Goal: Use online tool/utility: Utilize a website feature to perform a specific function

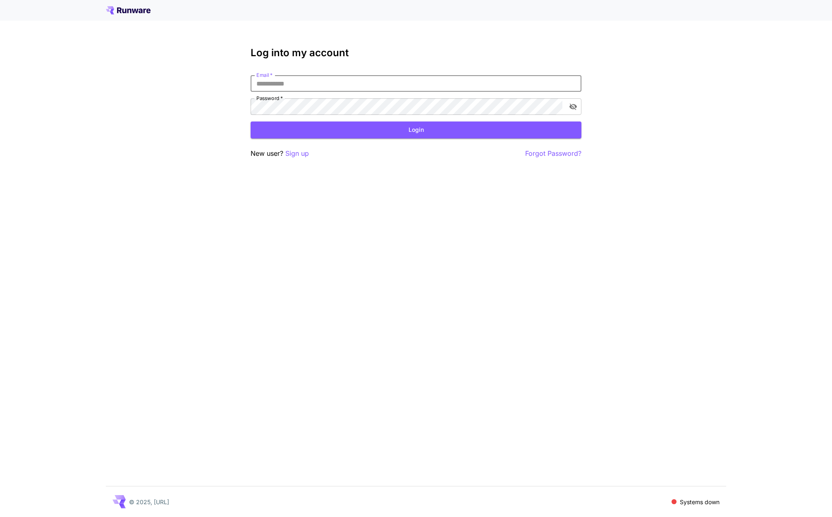
click at [294, 79] on input "Email   *" at bounding box center [416, 83] width 331 height 17
type input "**********"
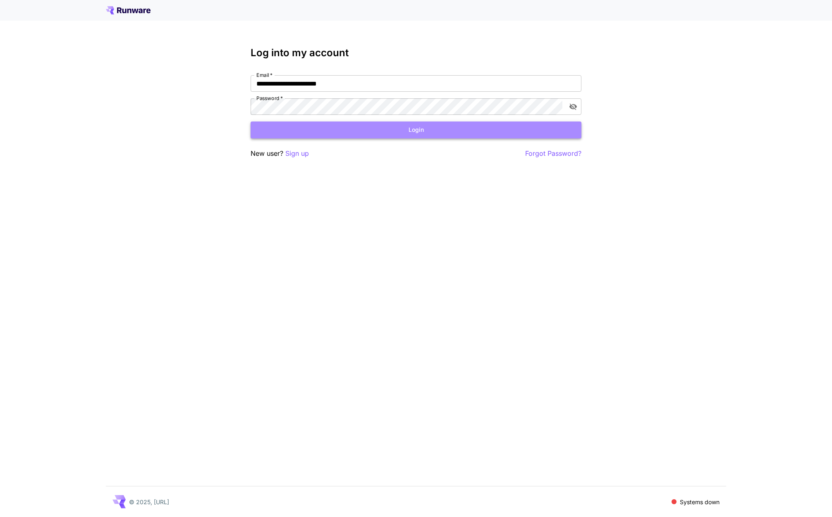
click at [313, 131] on button "Login" at bounding box center [416, 130] width 331 height 17
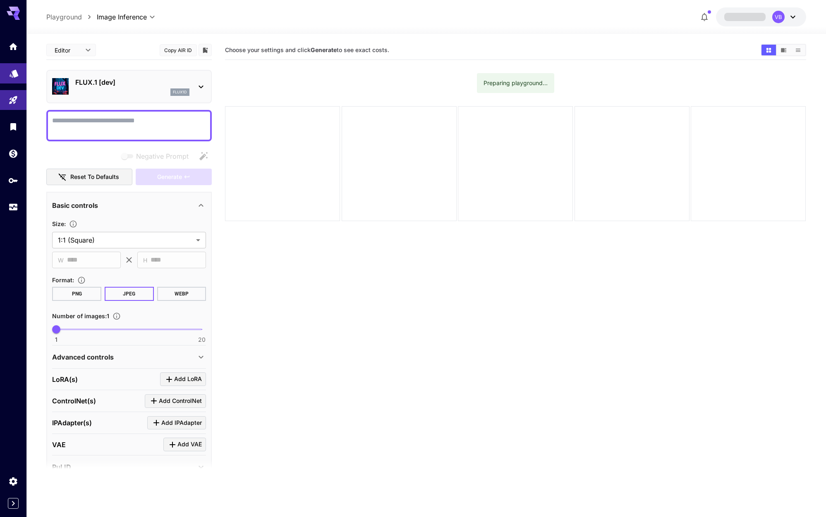
click at [9, 77] on link at bounding box center [13, 73] width 26 height 20
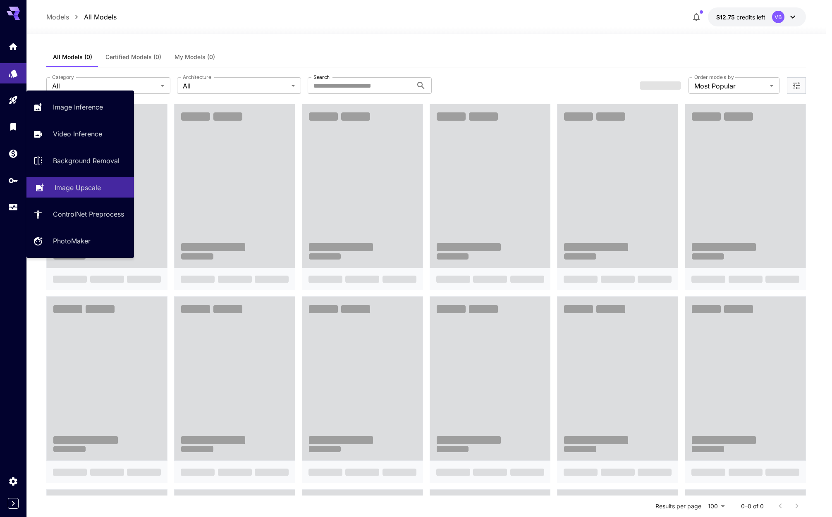
click at [83, 192] on p "Image Upscale" at bounding box center [78, 188] width 46 height 10
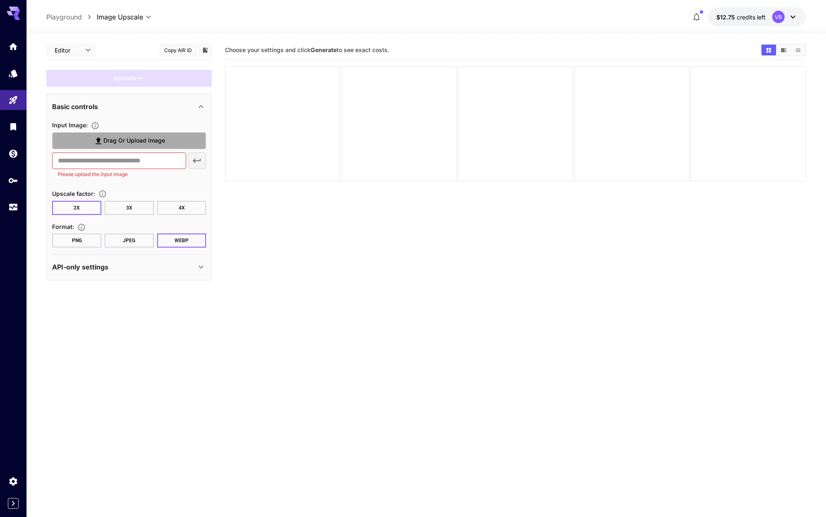
click at [137, 136] on span "Drag or upload image" at bounding box center [134, 141] width 62 height 10
click at [0, 0] on input "Drag or upload image" at bounding box center [0, 0] width 0 height 0
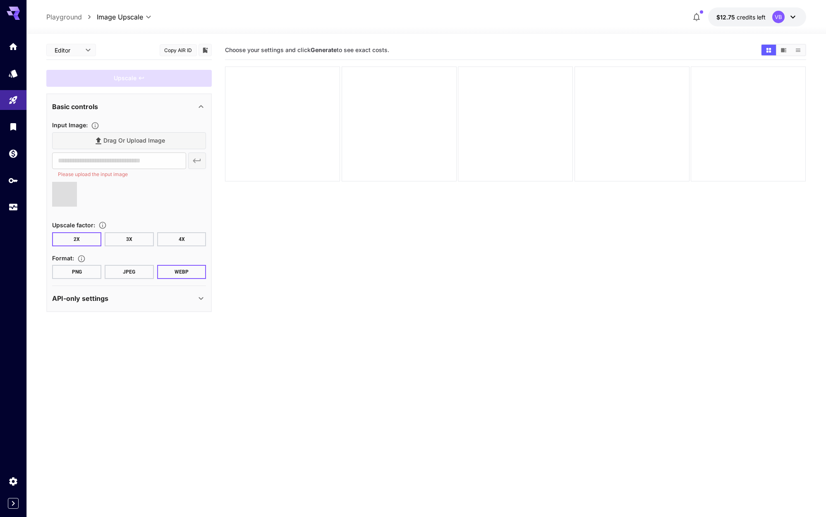
type input "**********"
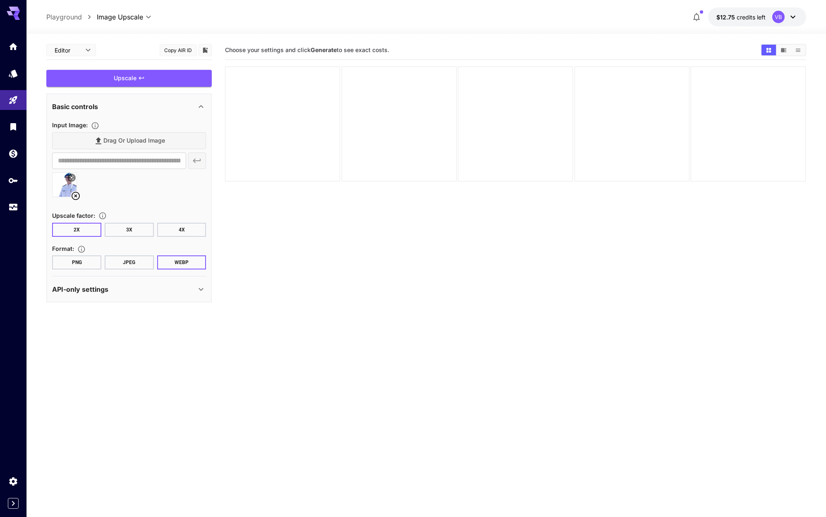
click at [187, 234] on button "4X" at bounding box center [181, 230] width 49 height 14
click at [134, 263] on button "JPEG" at bounding box center [129, 263] width 49 height 14
click at [127, 83] on div "Upscale" at bounding box center [128, 78] width 165 height 17
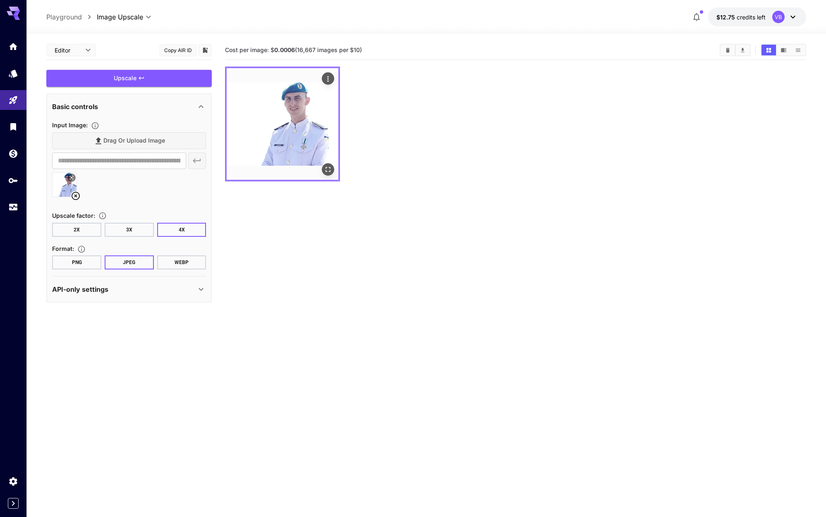
click at [284, 123] on img at bounding box center [283, 124] width 112 height 112
click at [329, 169] on icon "Open in fullscreen" at bounding box center [328, 169] width 8 height 8
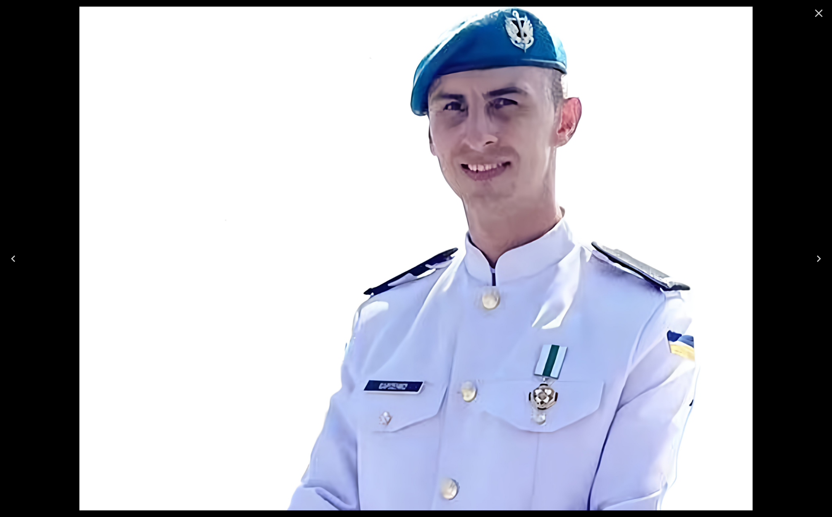
click at [812, 11] on button "Close" at bounding box center [819, 13] width 20 height 20
